Goal: Task Accomplishment & Management: Manage account settings

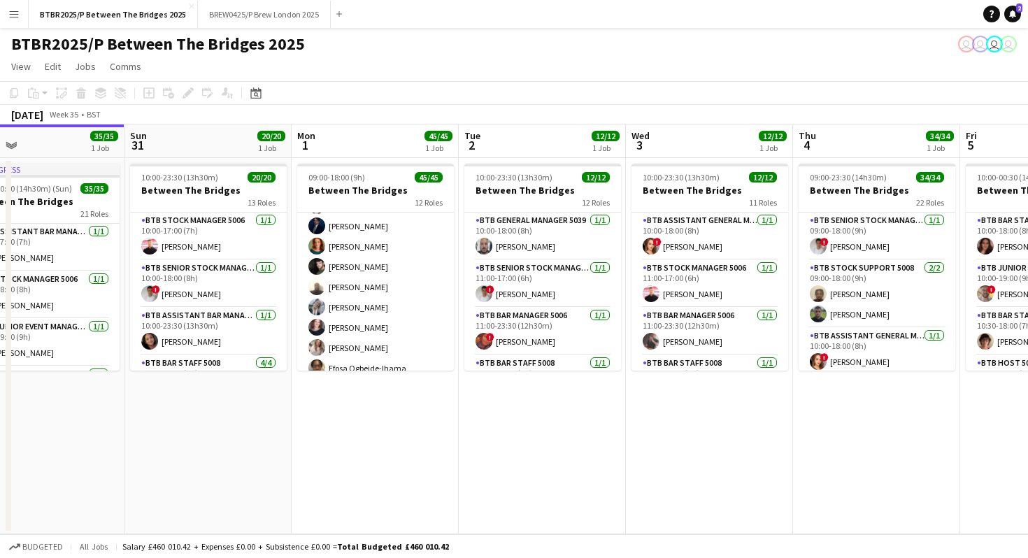
scroll to position [852, 0]
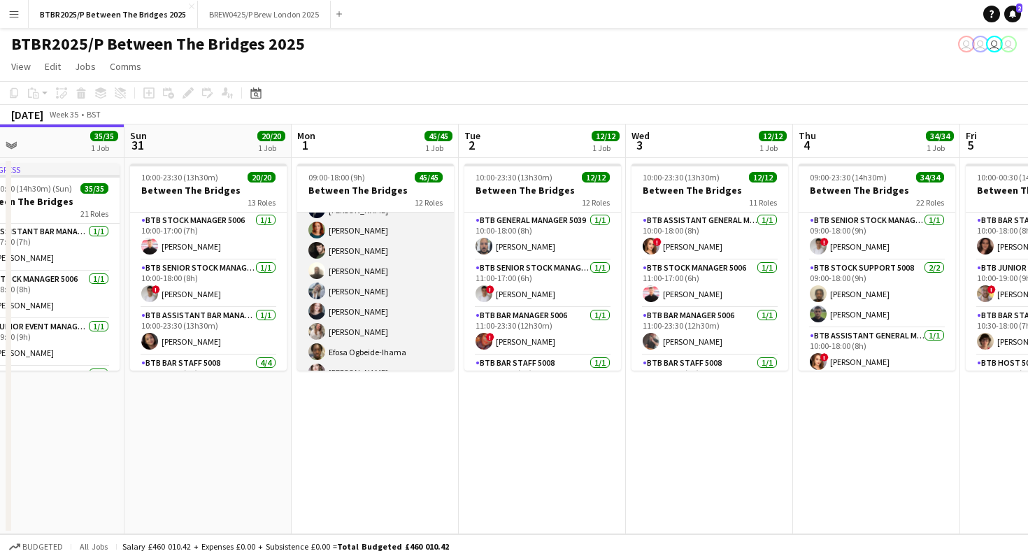
click at [368, 322] on app-card-role "BTB Bar Staff 5008 31/31 16:00-18:00 (2h) [PERSON_NAME] [PERSON_NAME] [PERSON_N…" at bounding box center [375, 281] width 157 height 656
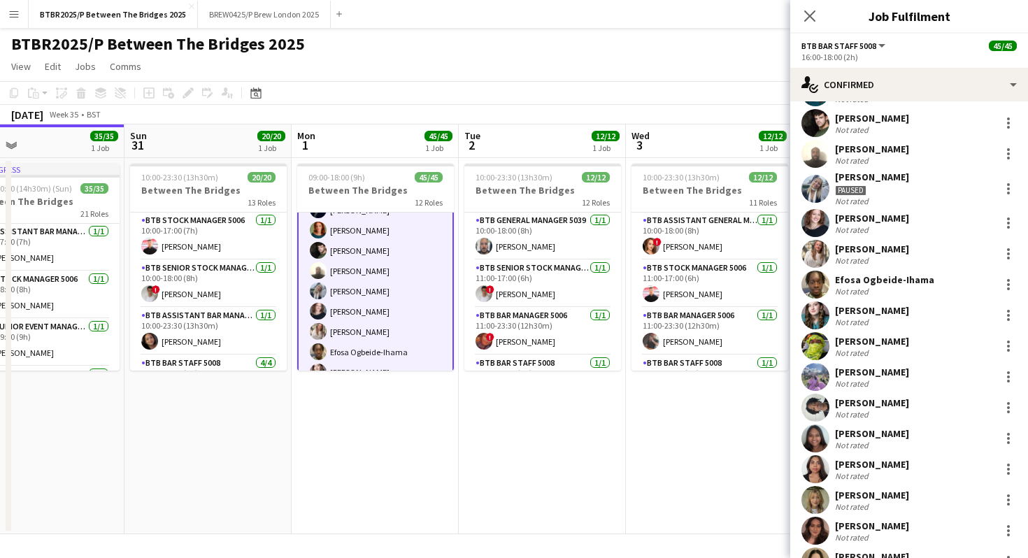
scroll to position [433, 0]
click at [1010, 260] on div at bounding box center [1008, 253] width 17 height 17
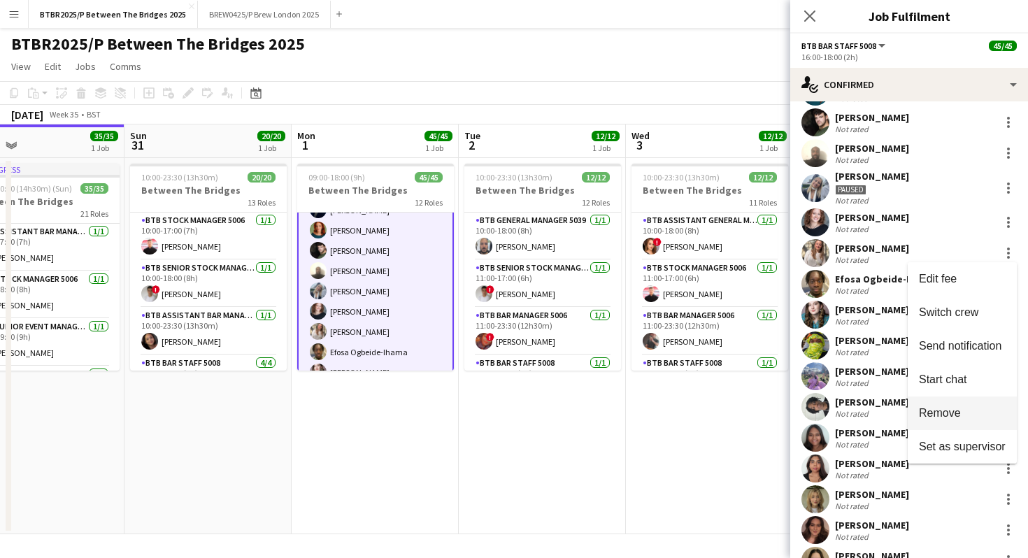
click at [961, 411] on span "Remove" at bounding box center [962, 413] width 87 height 13
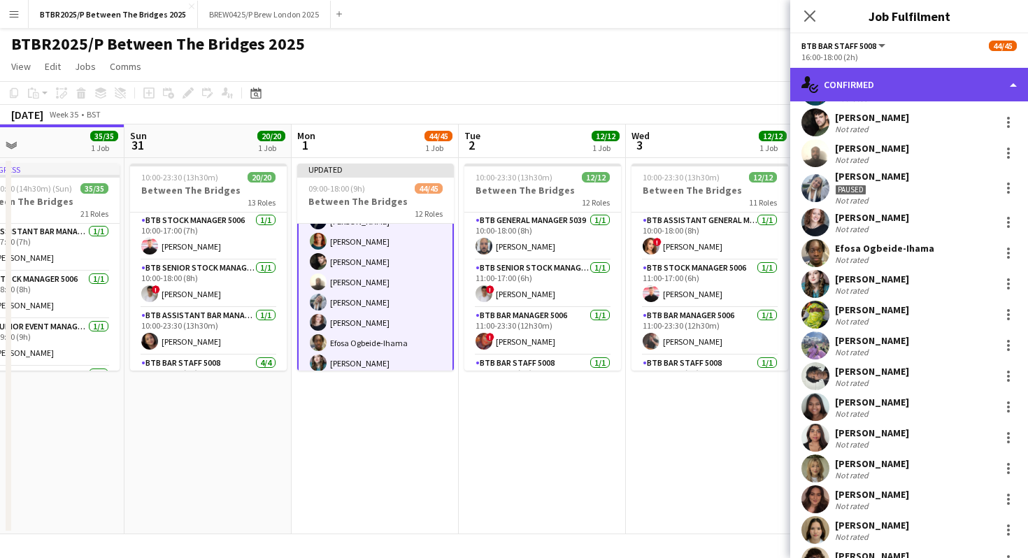
click at [931, 88] on div "single-neutral-actions-check-2 Confirmed" at bounding box center [910, 85] width 238 height 34
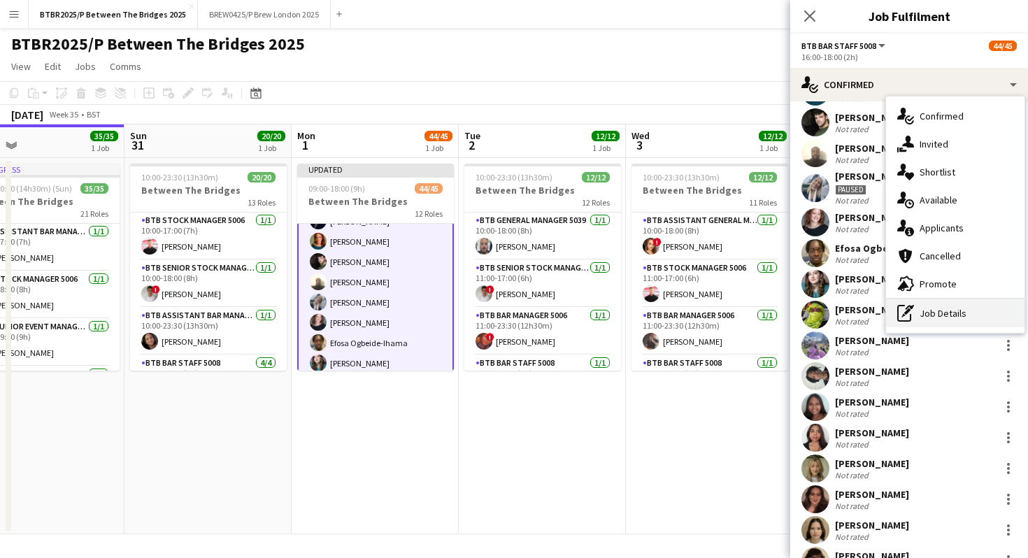
click at [935, 311] on div "pen-write Job Details" at bounding box center [955, 313] width 139 height 28
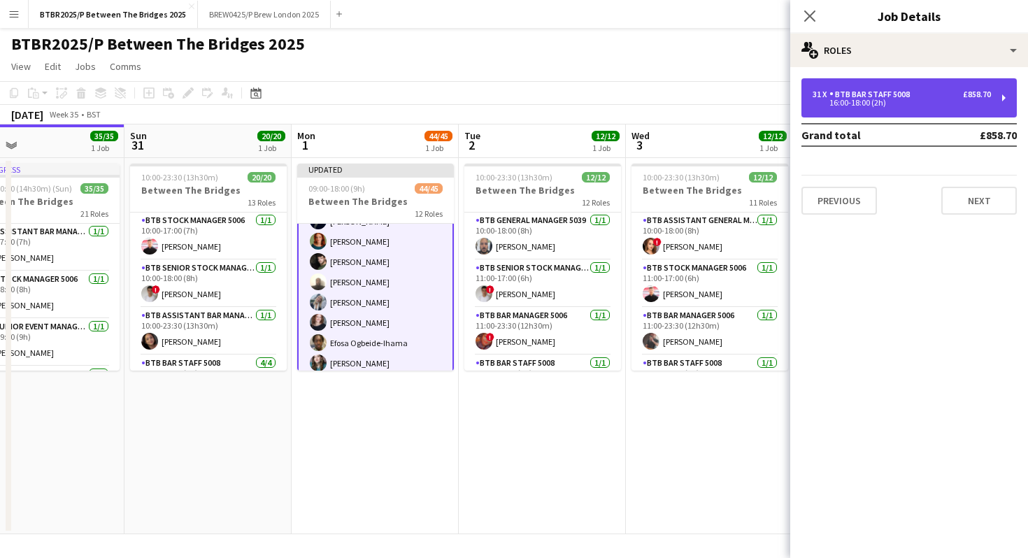
click at [928, 104] on div "16:00-18:00 (2h)" at bounding box center [902, 102] width 178 height 7
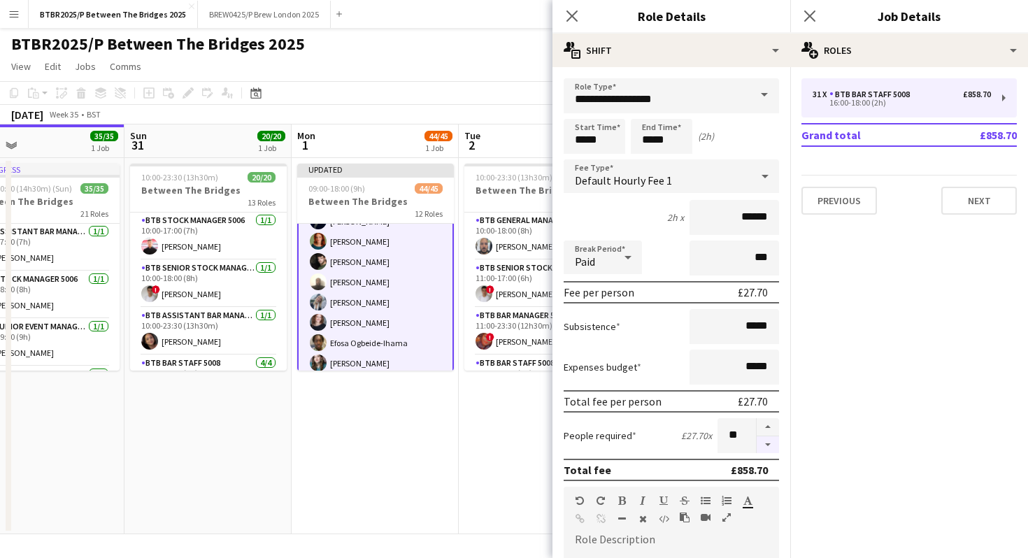
click at [768, 443] on button "button" at bounding box center [768, 445] width 22 height 17
type input "**"
click at [503, 55] on app-page-menu "View Day view expanded Day view collapsed Month view Date picker Jump to [DATE]…" at bounding box center [514, 68] width 1028 height 27
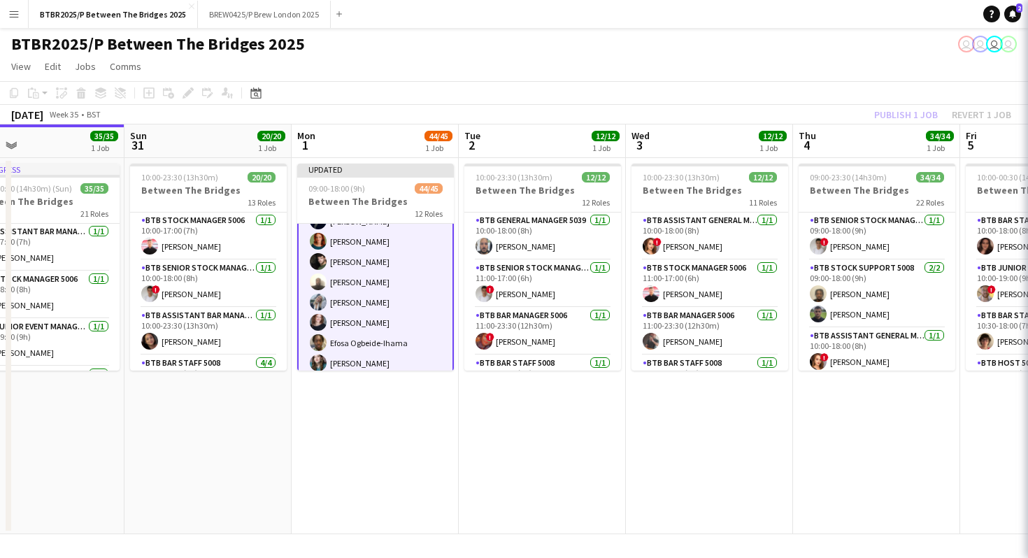
scroll to position [852, 0]
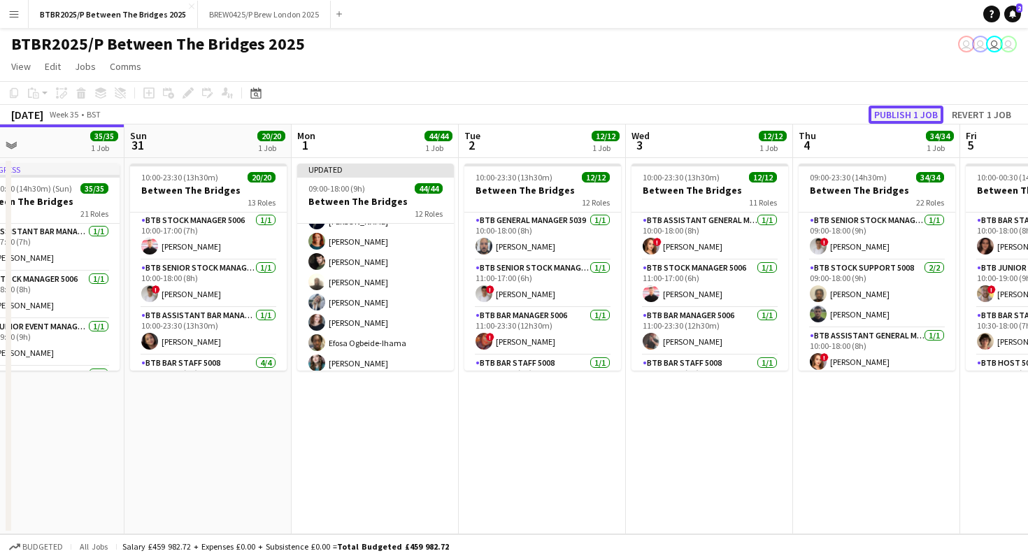
click at [894, 122] on button "Publish 1 job" at bounding box center [906, 115] width 75 height 18
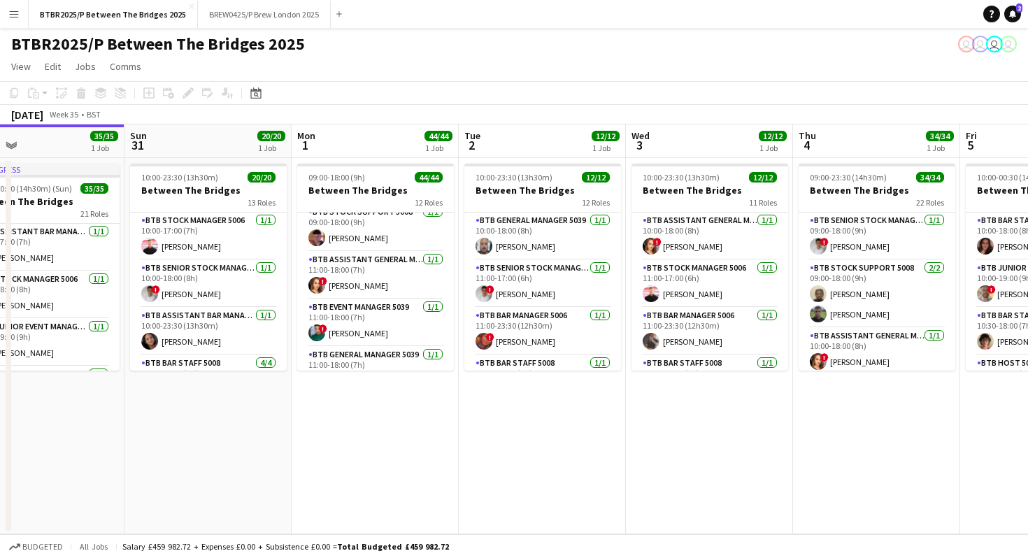
scroll to position [0, 0]
